Goal: Task Accomplishment & Management: Use online tool/utility

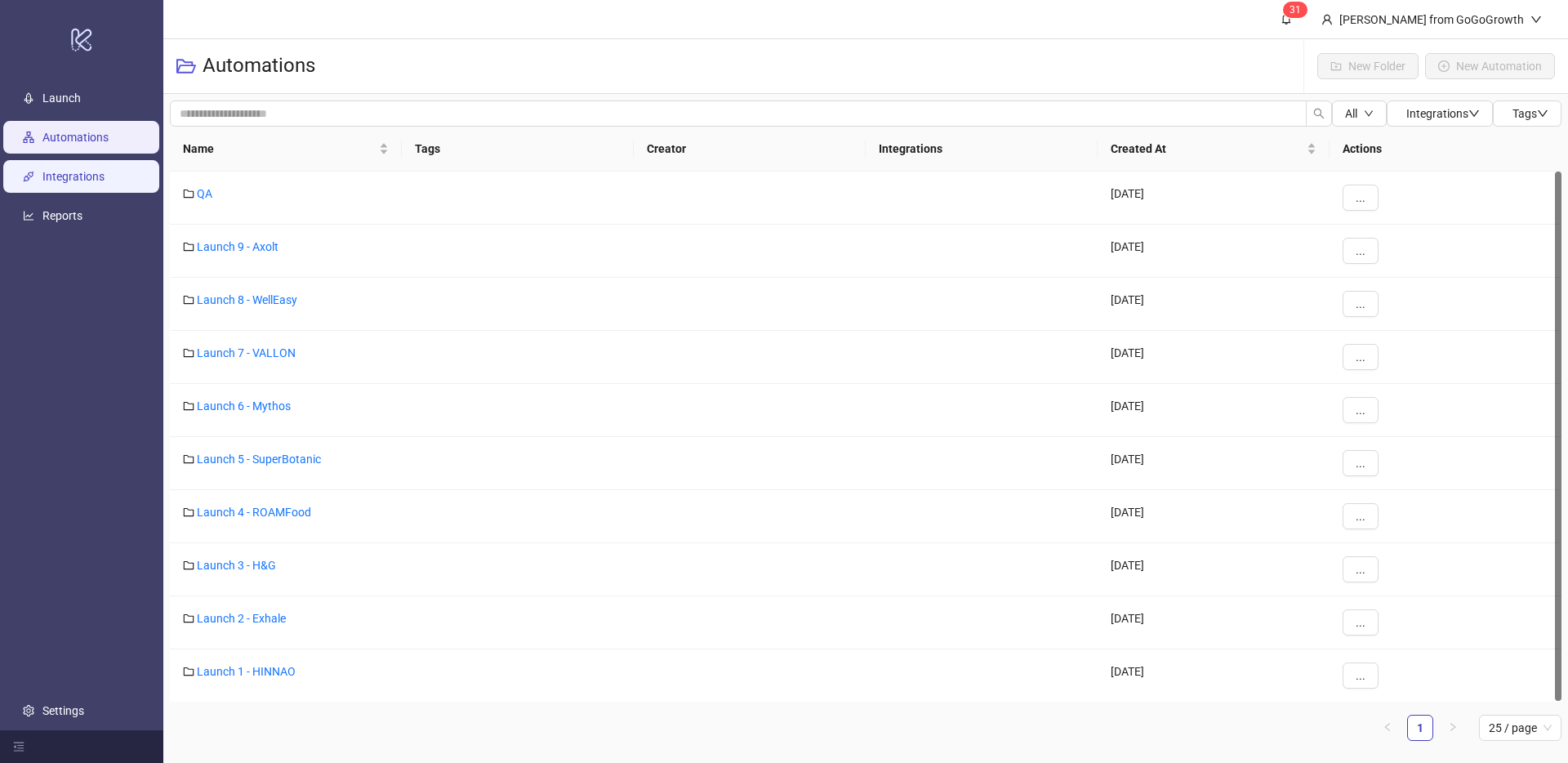
click at [100, 178] on link "Integrations" at bounding box center [74, 177] width 62 height 13
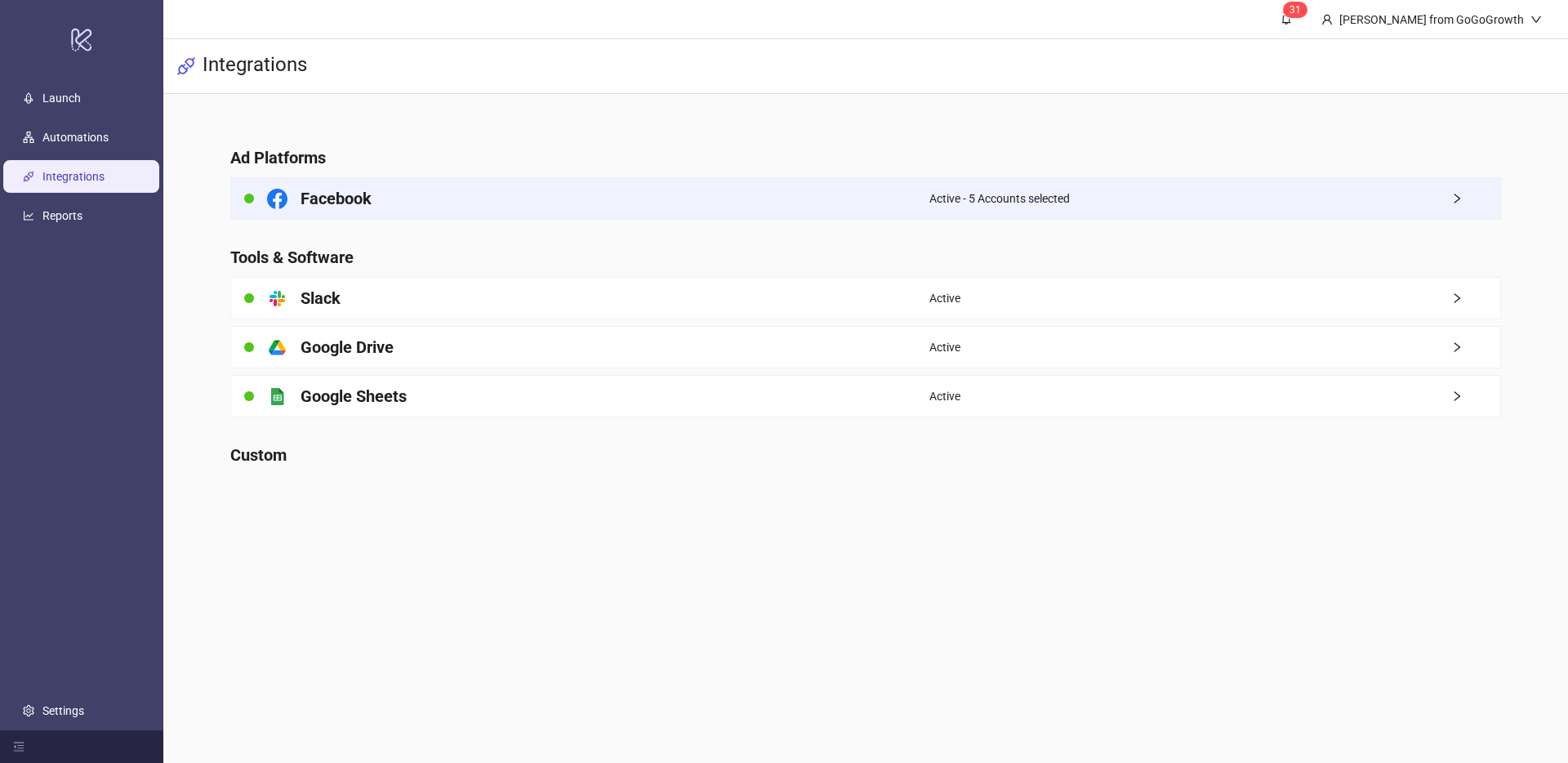
click at [713, 189] on div "Facebook" at bounding box center [580, 199] width 699 height 41
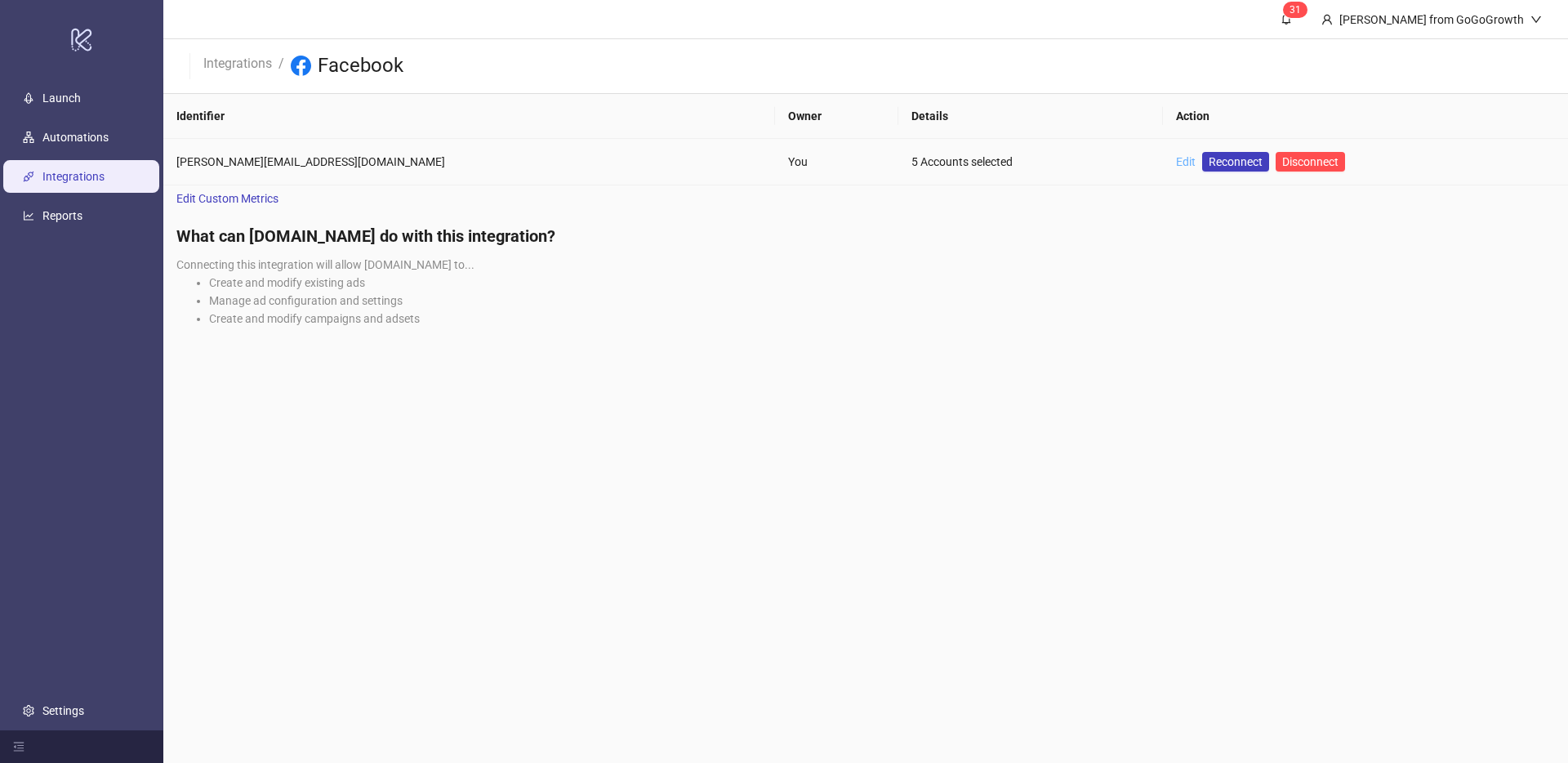
click at [1176, 160] on link "Edit" at bounding box center [1186, 162] width 20 height 13
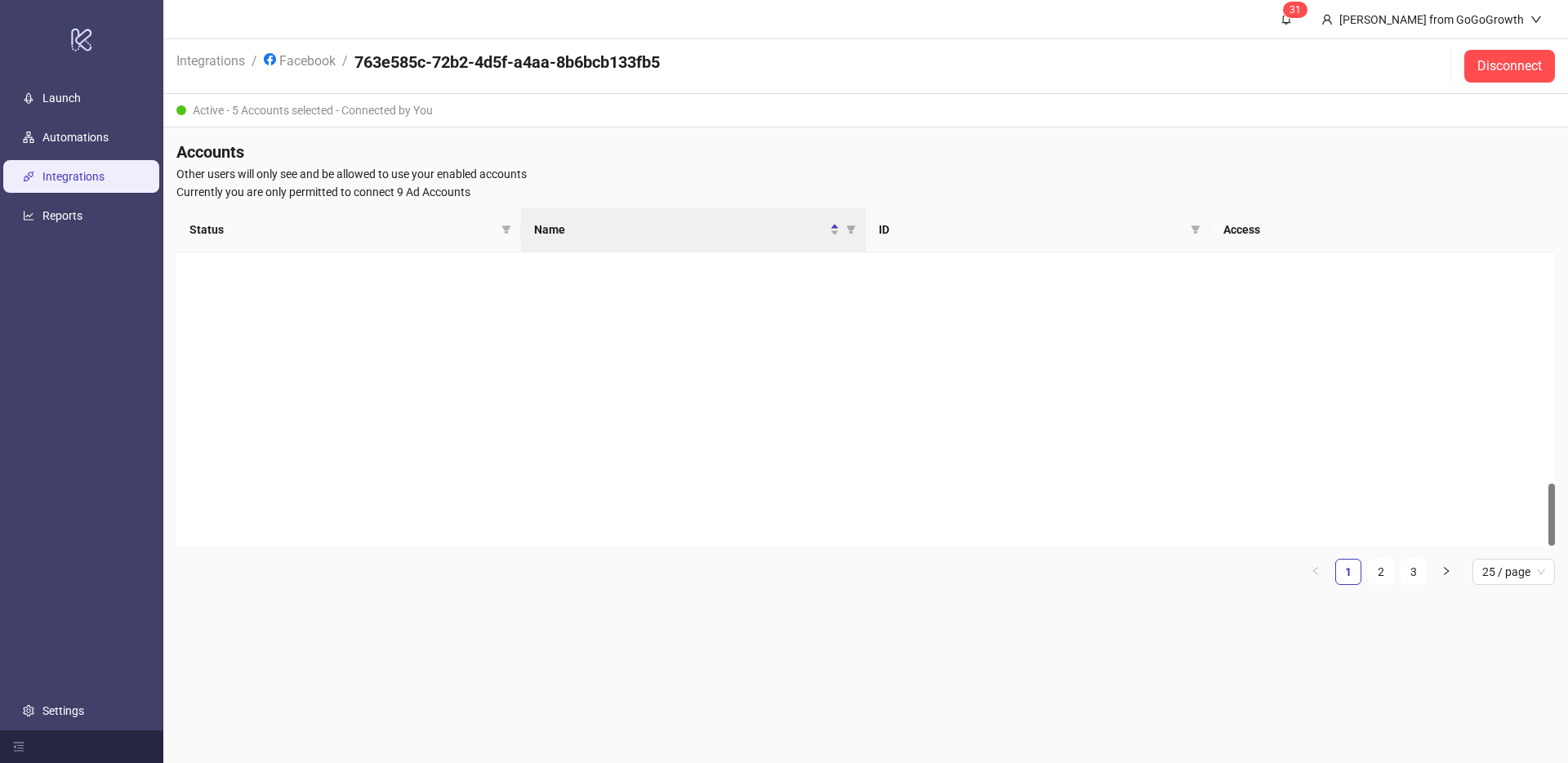
scroll to position [1075, 0]
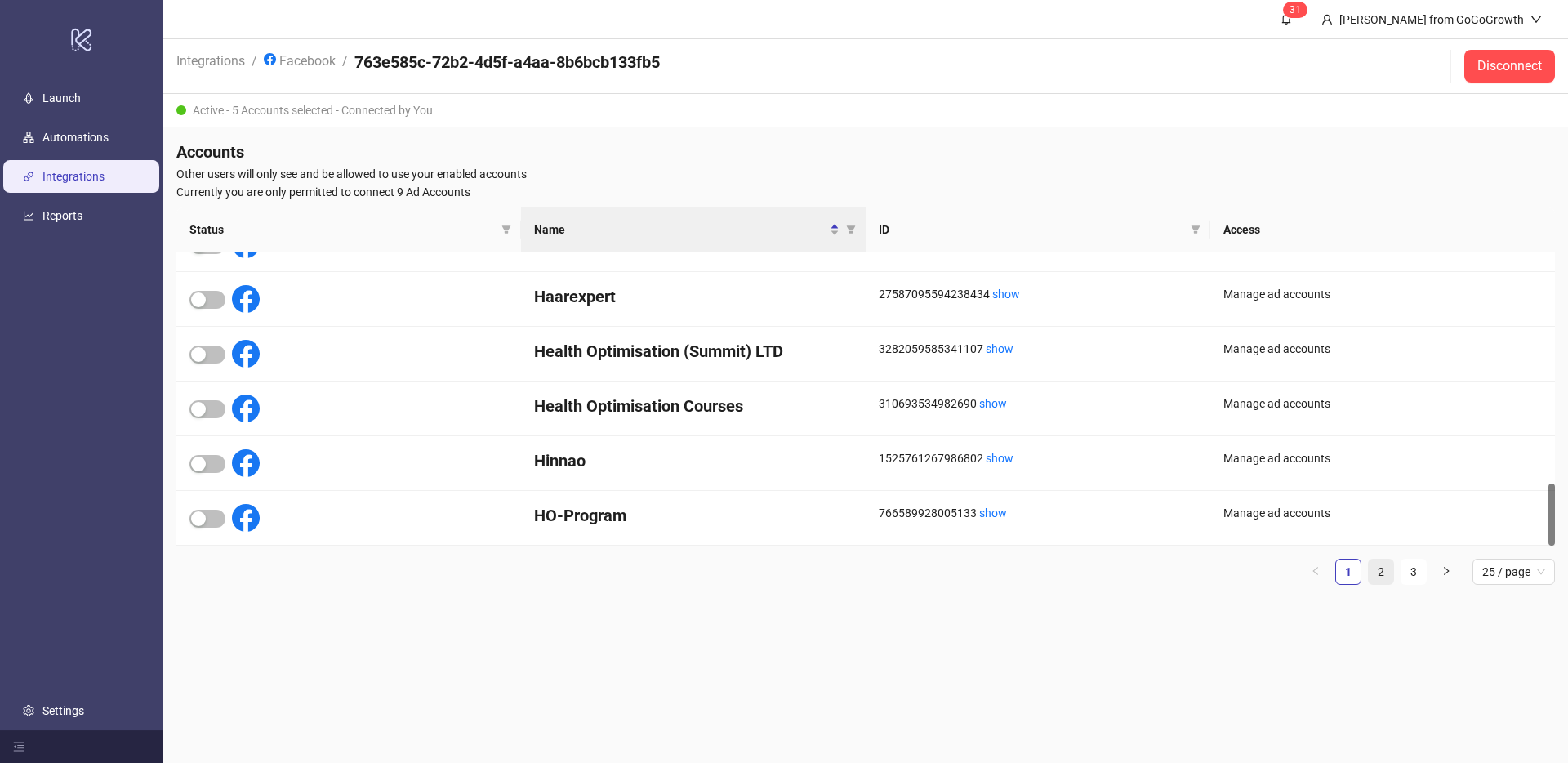
click at [1372, 576] on link "2" at bounding box center [1381, 572] width 25 height 25
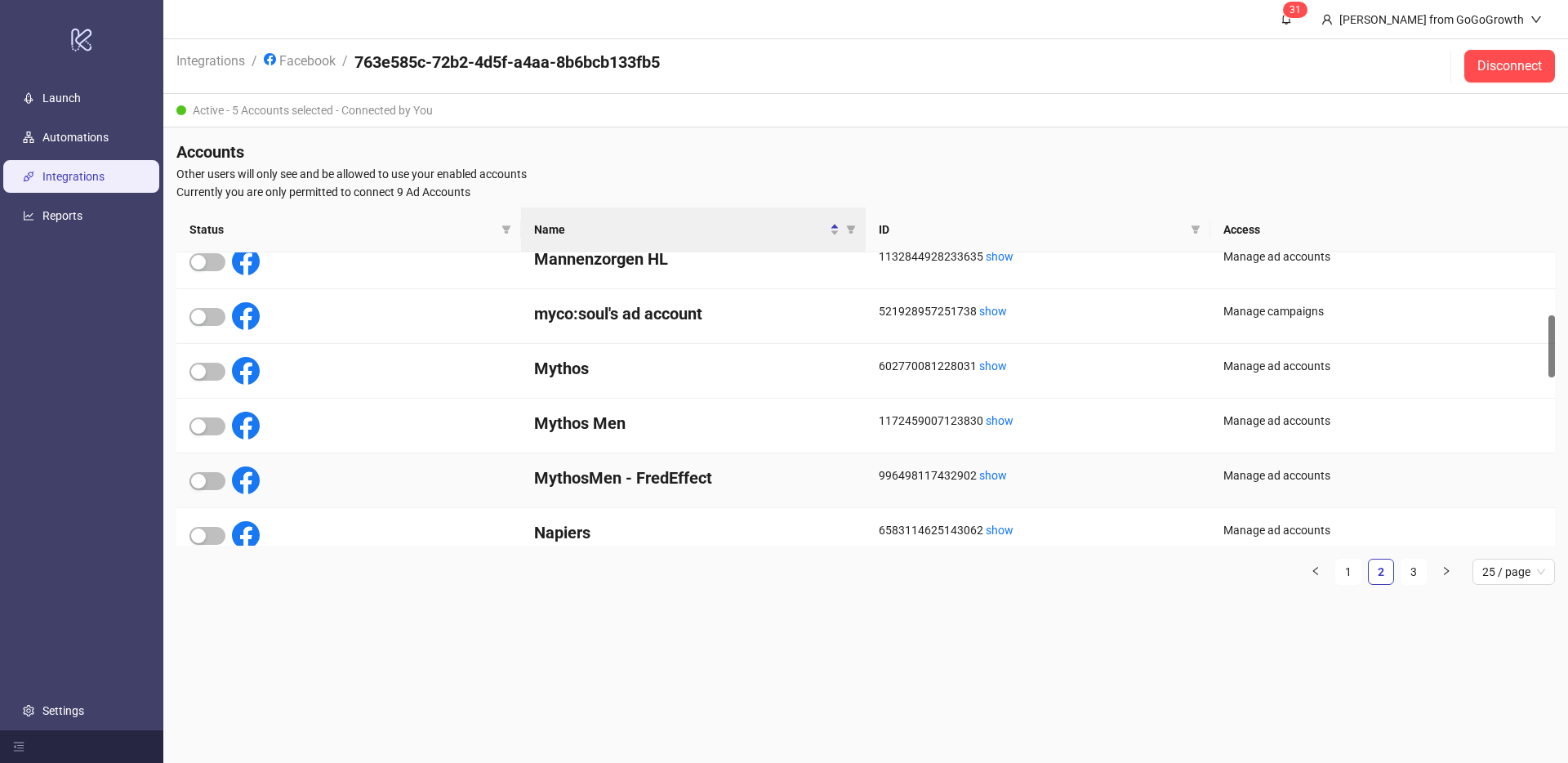
scroll to position [292, 0]
click at [199, 481] on div "button" at bounding box center [199, 481] width 15 height 15
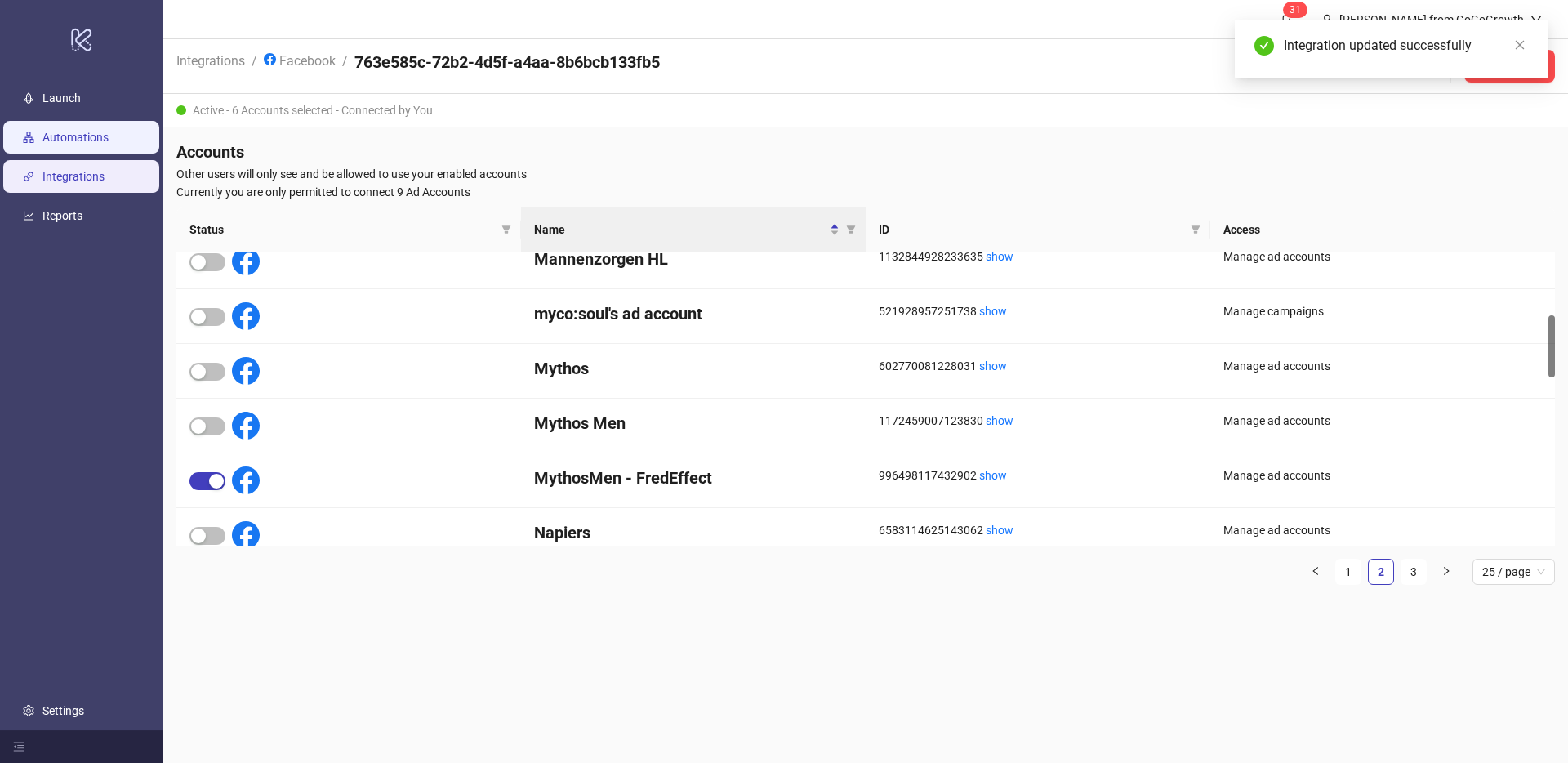
click at [81, 144] on link "Automations" at bounding box center [76, 137] width 66 height 13
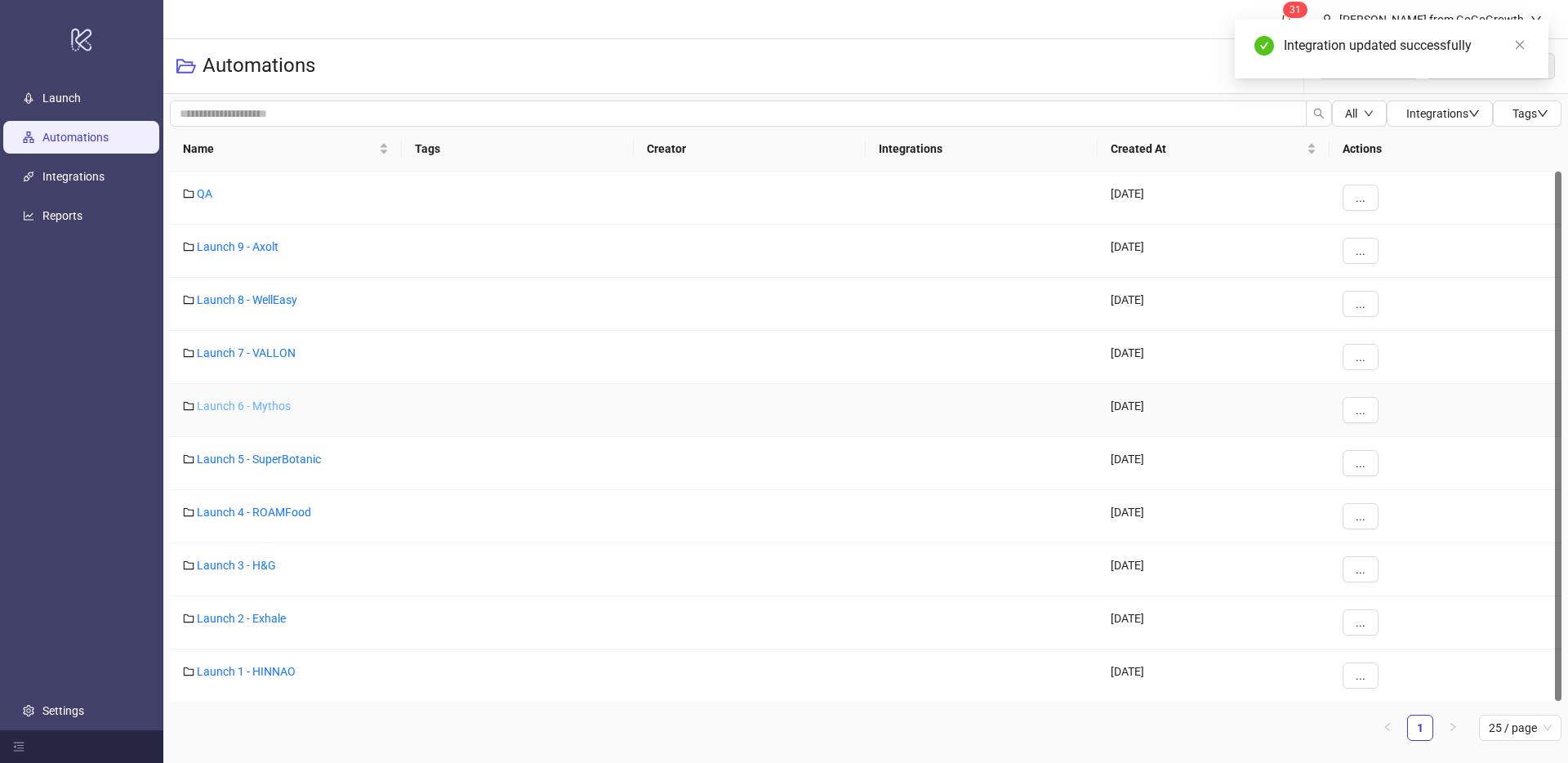
click at [263, 400] on link "Launch 6 - Mythos" at bounding box center [243, 406] width 94 height 13
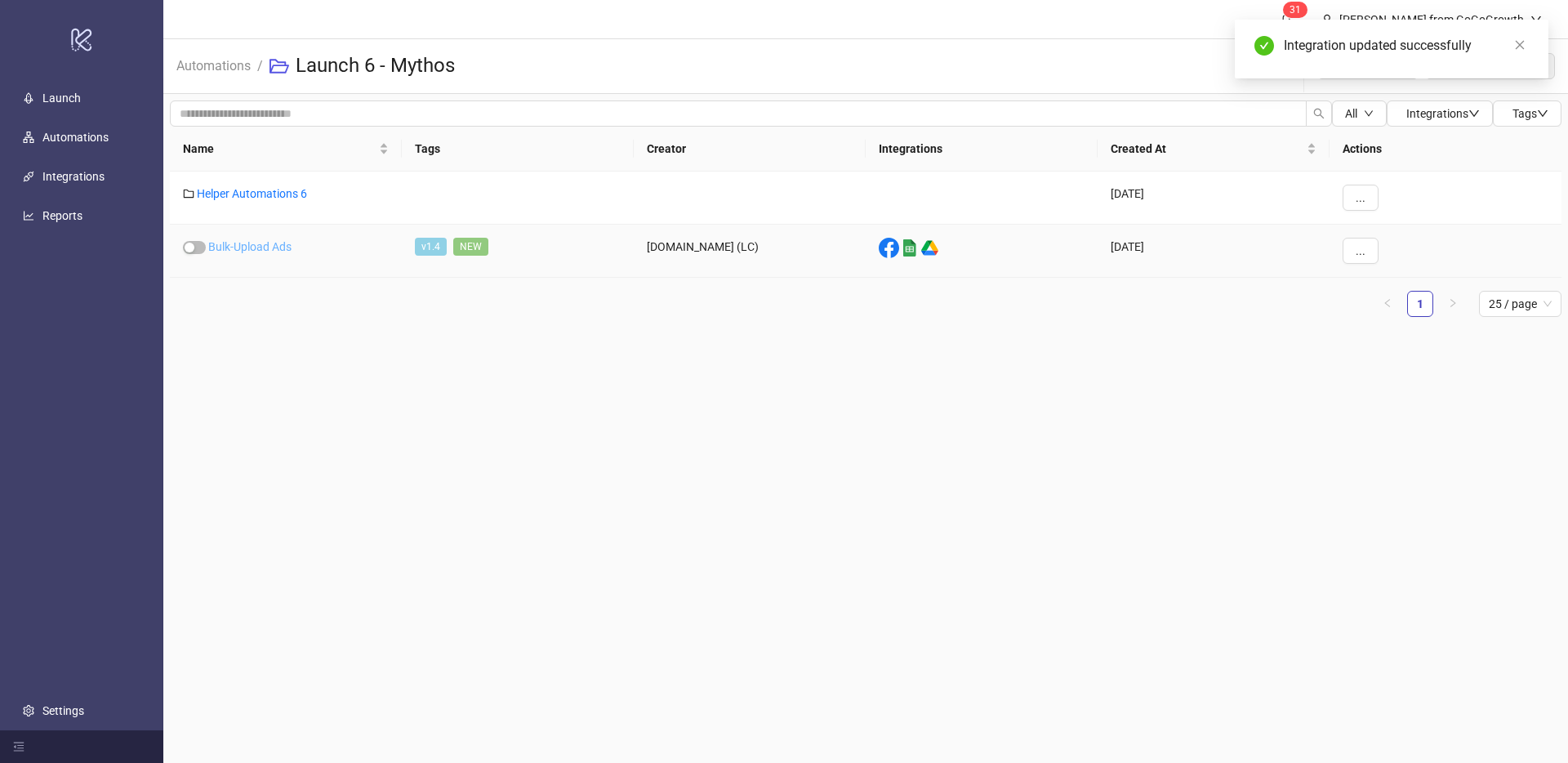
click at [266, 247] on link "Bulk-Upload Ads" at bounding box center [249, 247] width 83 height 13
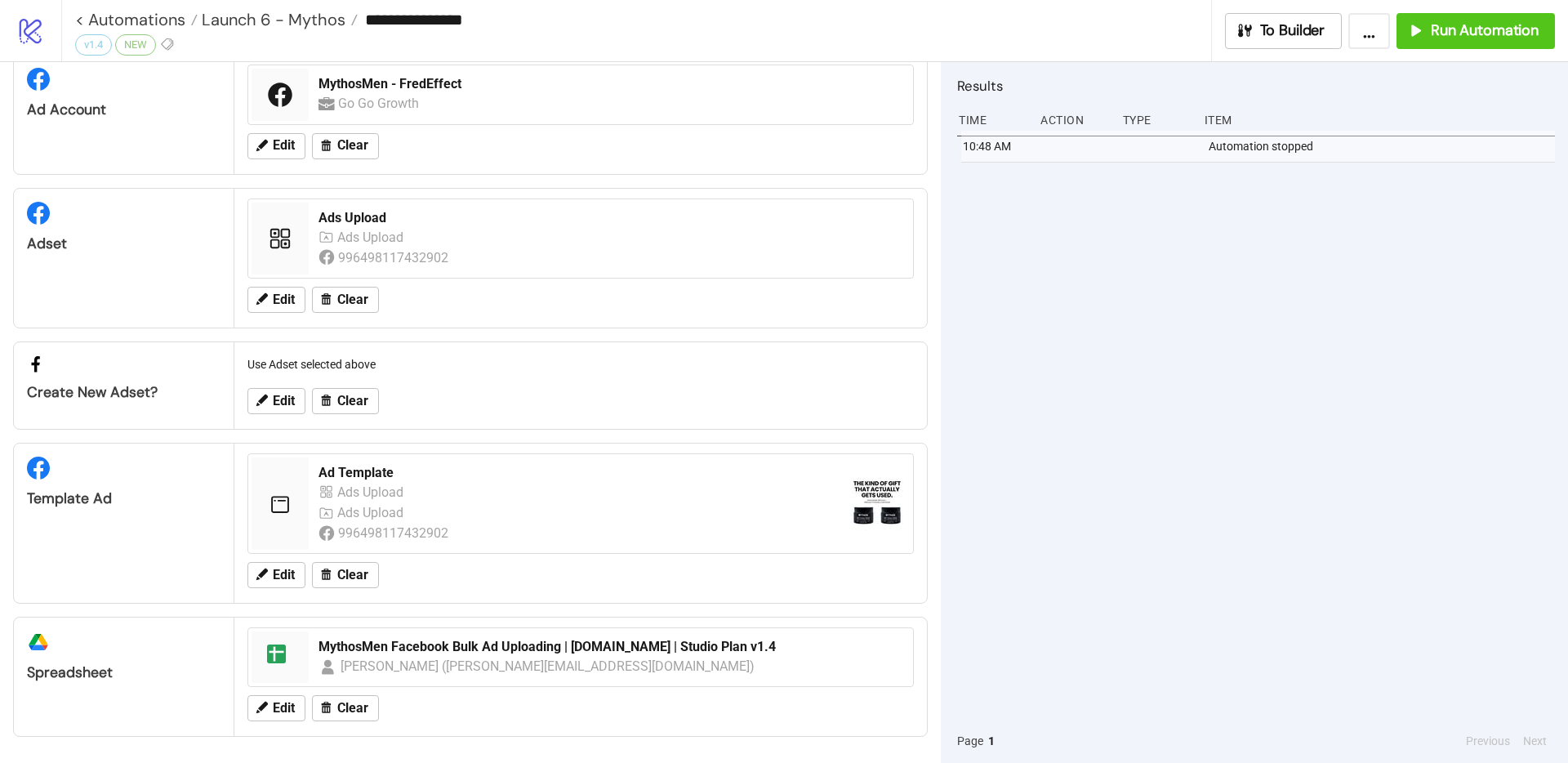
scroll to position [74, 0]
click at [1447, 25] on span "Run Automation" at bounding box center [1484, 30] width 108 height 19
